Goal: Task Accomplishment & Management: Use online tool/utility

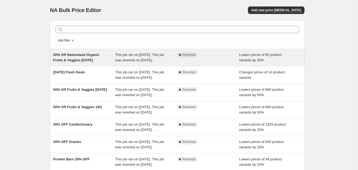
click at [152, 57] on span "This job ran on [DATE]. This job was reverted on [DATE]." at bounding box center [139, 57] width 49 height 9
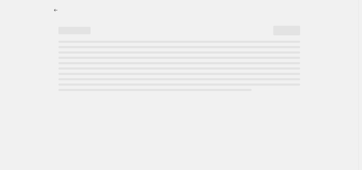
select select "percentage"
select select "collection"
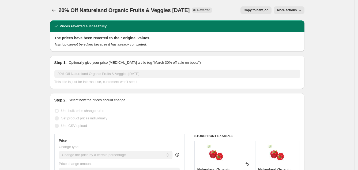
click at [265, 10] on span "Copy to new job" at bounding box center [256, 10] width 25 height 4
select select "percentage"
select select "collection"
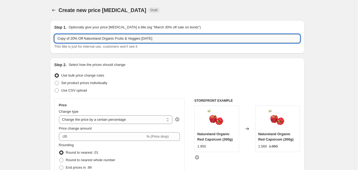
click at [187, 39] on input "Copy of 20% Off Natureland Organic Fruits & Veggies [DATE]" at bounding box center [177, 38] width 246 height 9
type input "Copy of 20% Off Natureland Organic Fruits & Veggies [DATE]"
click at [192, 36] on input "Copy of 20% Off Natureland Organic Fruits & Veggies [DATE]" at bounding box center [177, 38] width 246 height 9
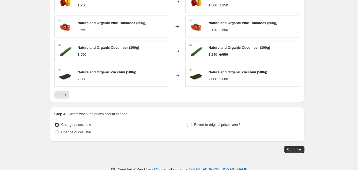
scroll to position [425, 0]
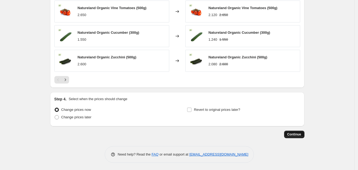
click at [299, 134] on span "Continue" at bounding box center [294, 134] width 14 height 4
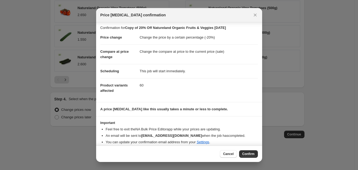
scroll to position [5, 0]
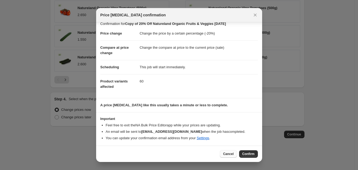
click at [228, 155] on span "Cancel" at bounding box center [228, 154] width 10 height 4
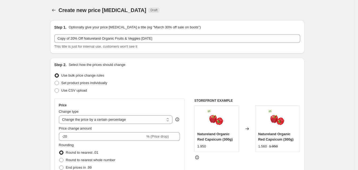
scroll to position [425, 0]
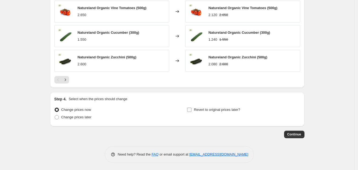
click at [191, 108] on input "Revert to original prices later?" at bounding box center [189, 110] width 4 height 4
checkbox input "true"
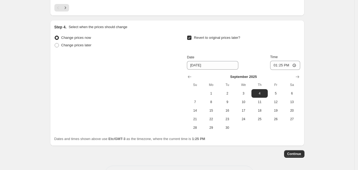
scroll to position [502, 0]
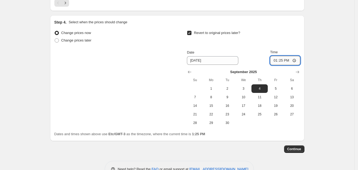
click at [287, 59] on input "13:25" at bounding box center [285, 60] width 30 height 9
click at [294, 147] on span "Continue" at bounding box center [294, 149] width 14 height 4
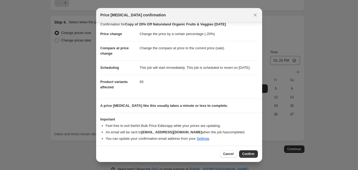
scroll to position [11, 0]
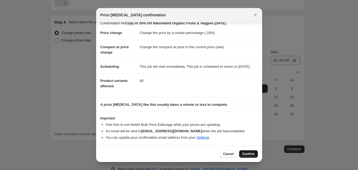
click at [246, 155] on span "Confirm" at bounding box center [248, 154] width 12 height 4
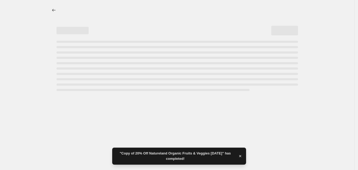
select select "percentage"
select select "collection"
